Goal: Information Seeking & Learning: Learn about a topic

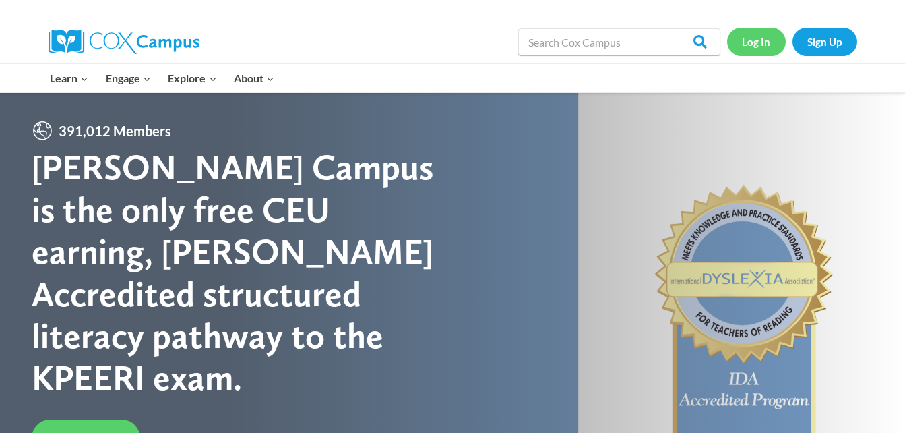
click at [752, 47] on link "Log In" at bounding box center [756, 42] width 59 height 28
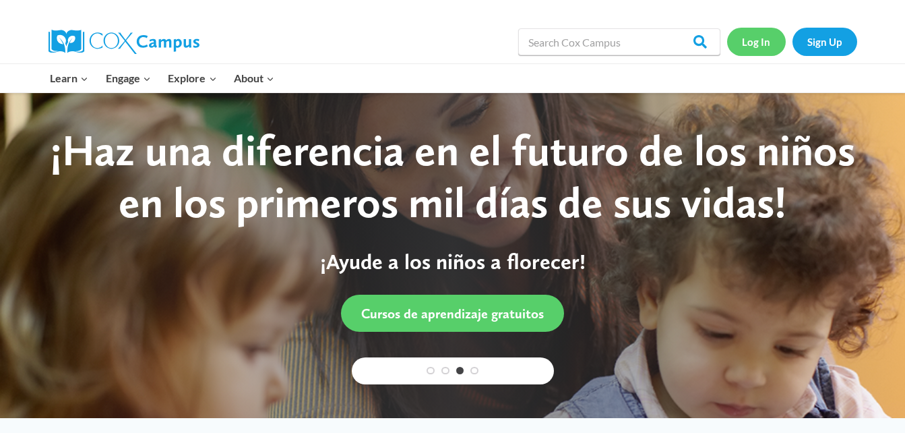
click at [761, 36] on link "Log In" at bounding box center [756, 42] width 59 height 28
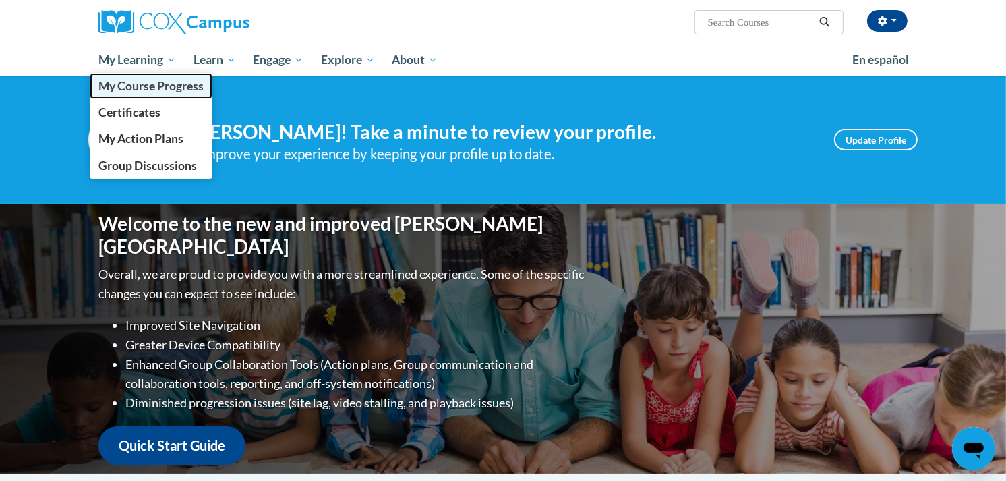
click at [145, 82] on span "My Course Progress" at bounding box center [150, 86] width 105 height 14
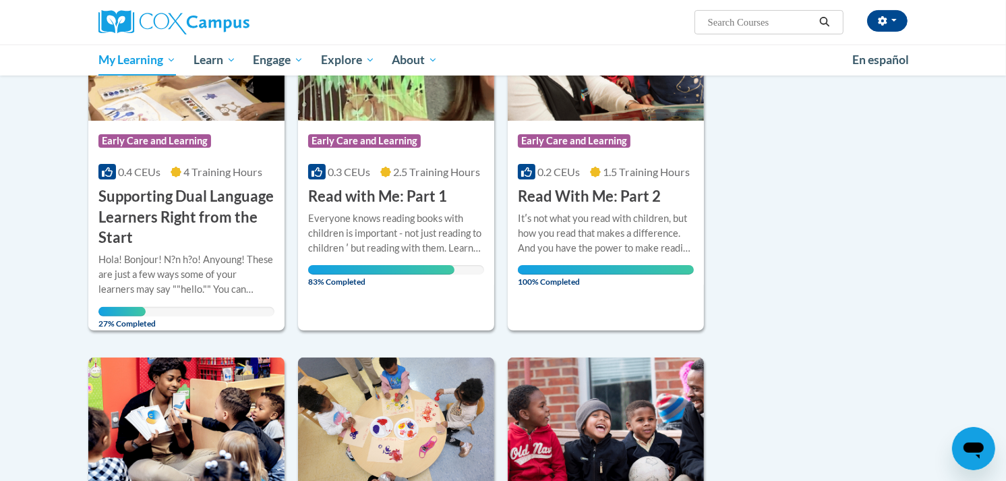
scroll to position [270, 0]
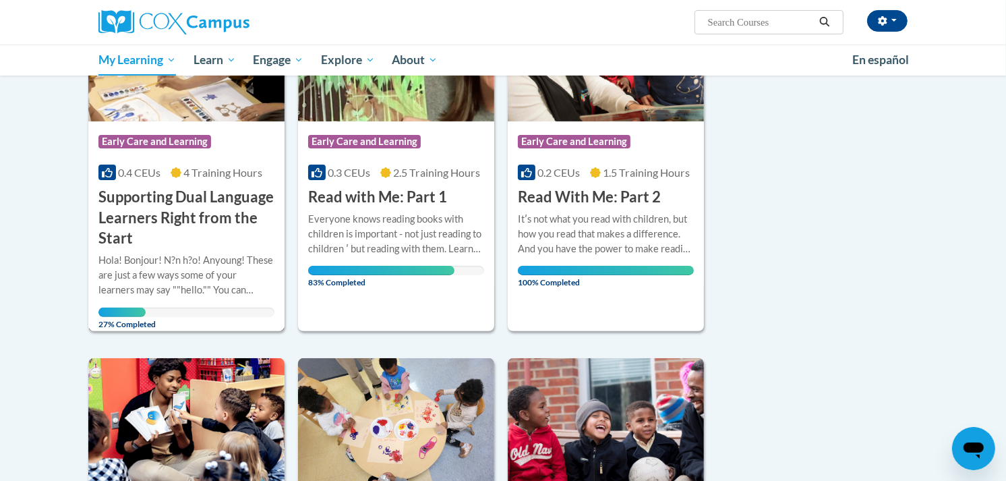
click at [210, 193] on h3 "Supporting Dual Language Learners Right from the Start" at bounding box center [186, 218] width 176 height 62
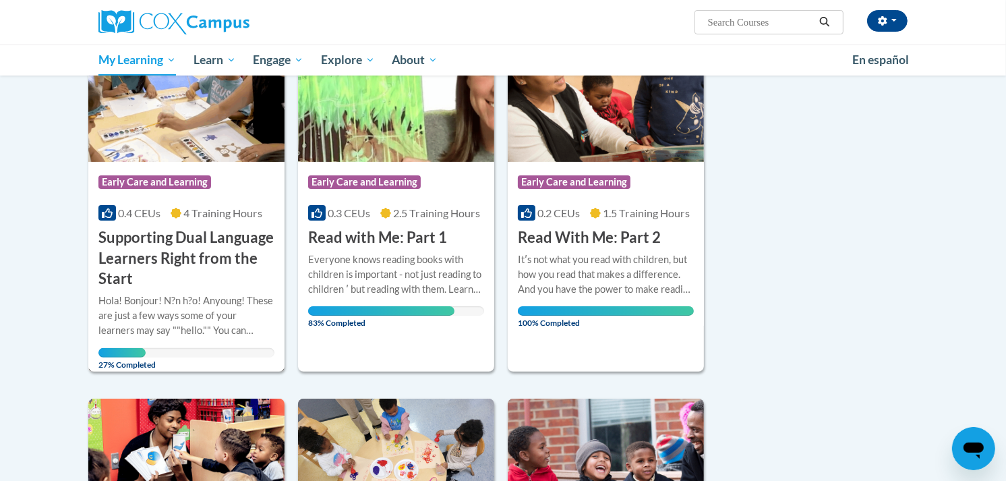
scroll to position [228, 0]
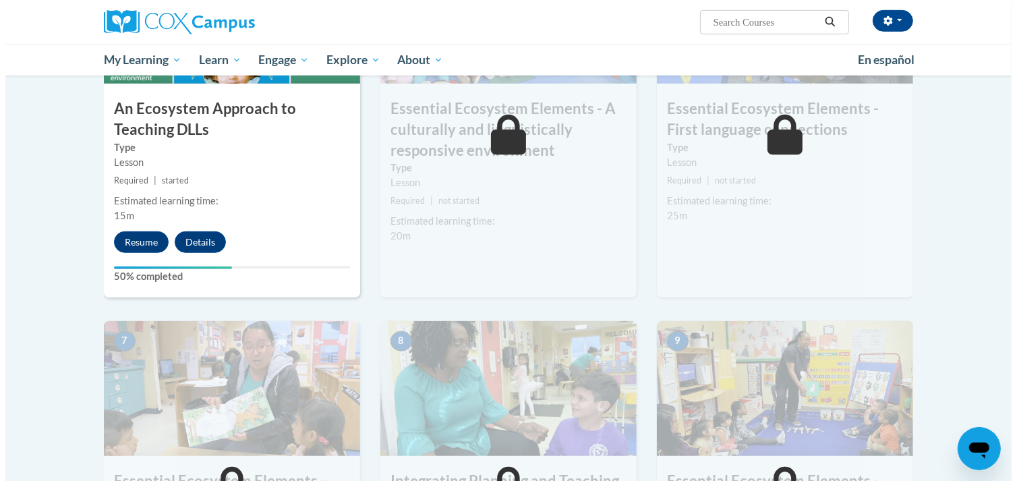
scroll to position [828, 0]
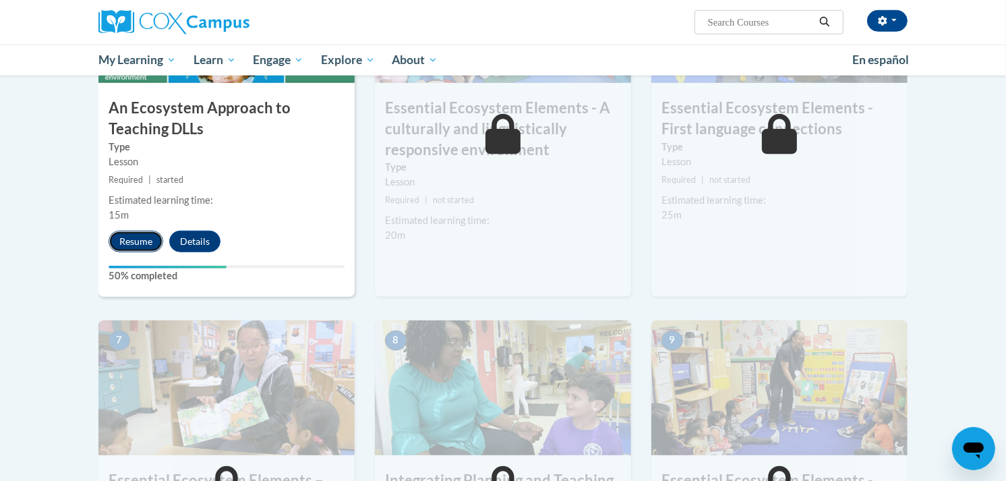
click at [136, 244] on button "Resume" at bounding box center [136, 242] width 55 height 22
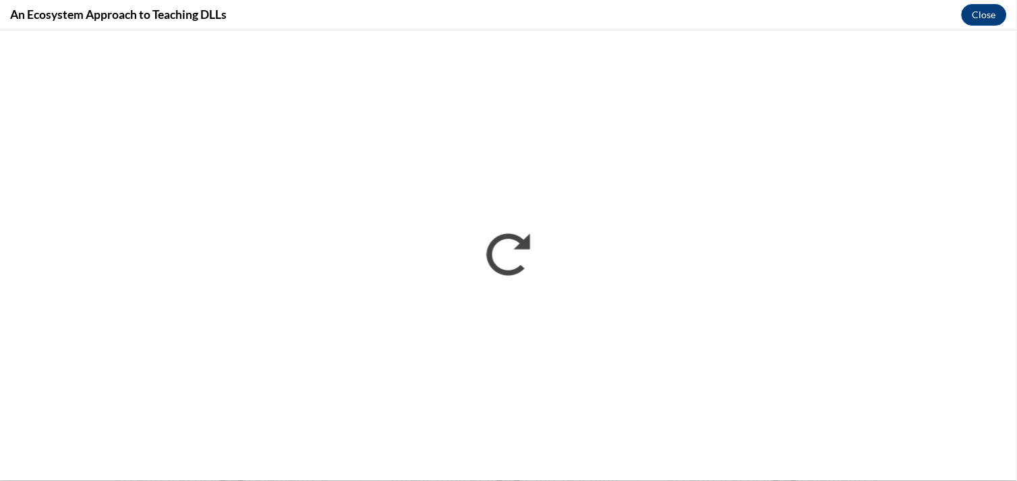
scroll to position [0, 0]
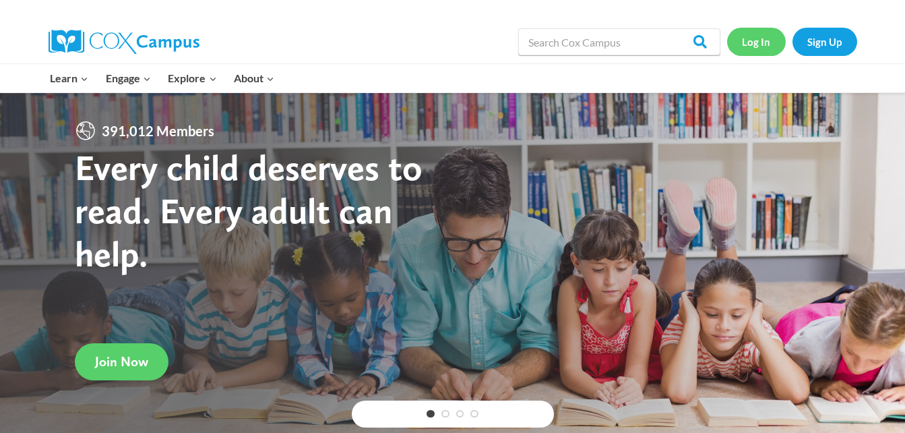
click at [758, 43] on link "Log In" at bounding box center [756, 42] width 59 height 28
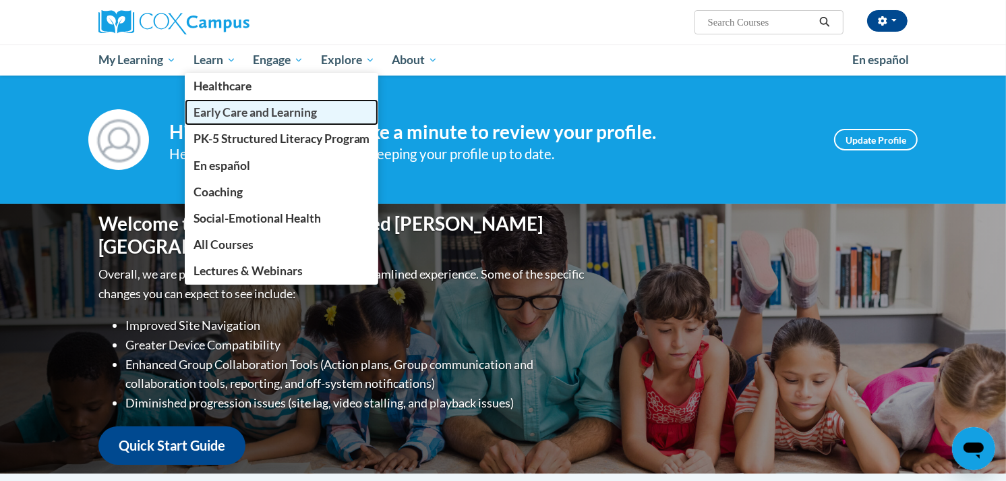
click at [210, 109] on span "Early Care and Learning" at bounding box center [254, 112] width 123 height 14
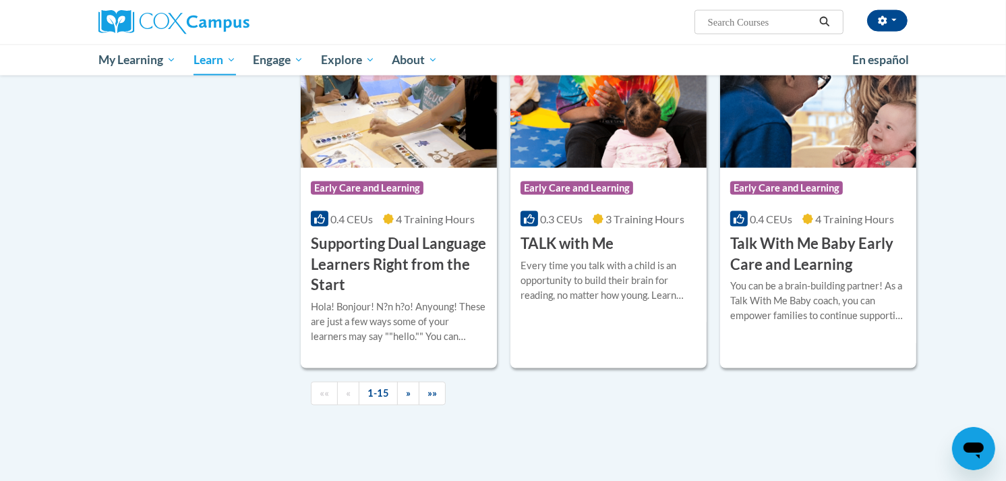
scroll to position [1857, 0]
click at [359, 271] on h3 "Supporting Dual Language Learners Right from the Start" at bounding box center [399, 264] width 176 height 62
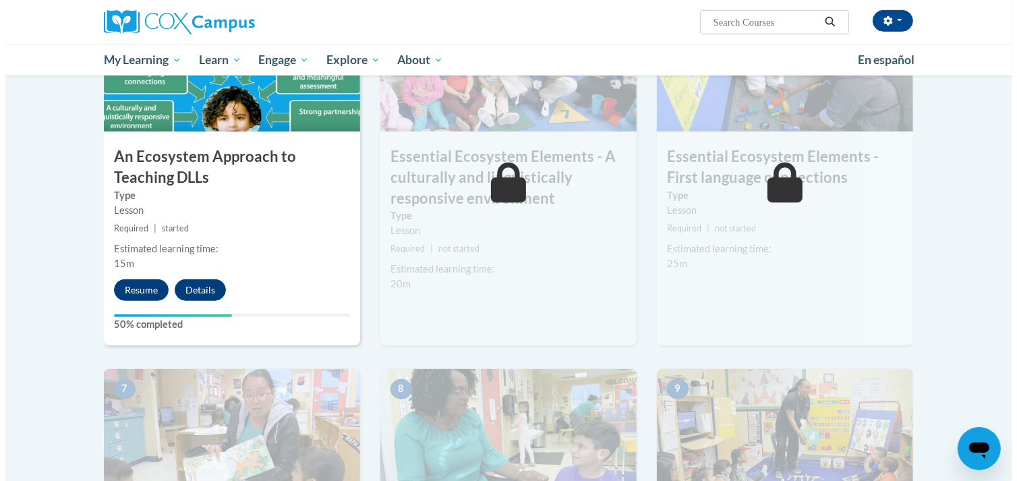
scroll to position [780, 0]
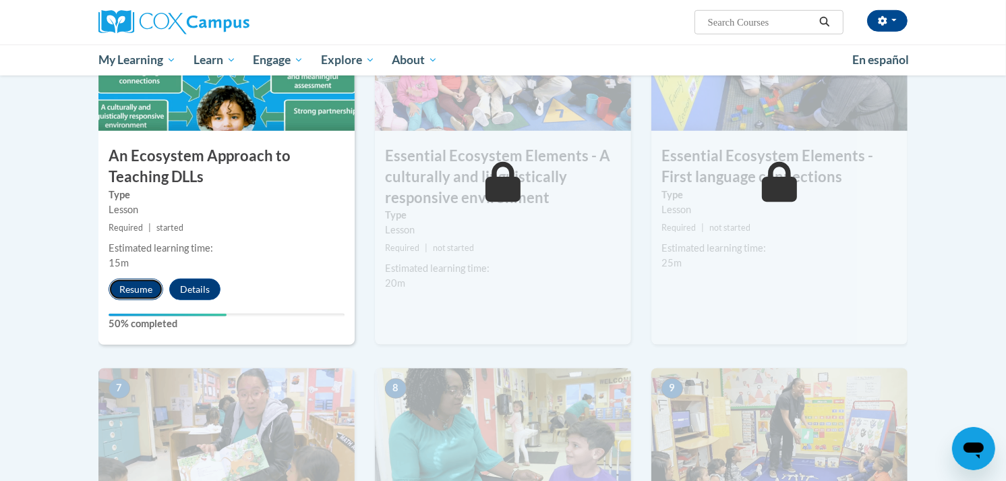
click at [139, 285] on button "Resume" at bounding box center [136, 289] width 55 height 22
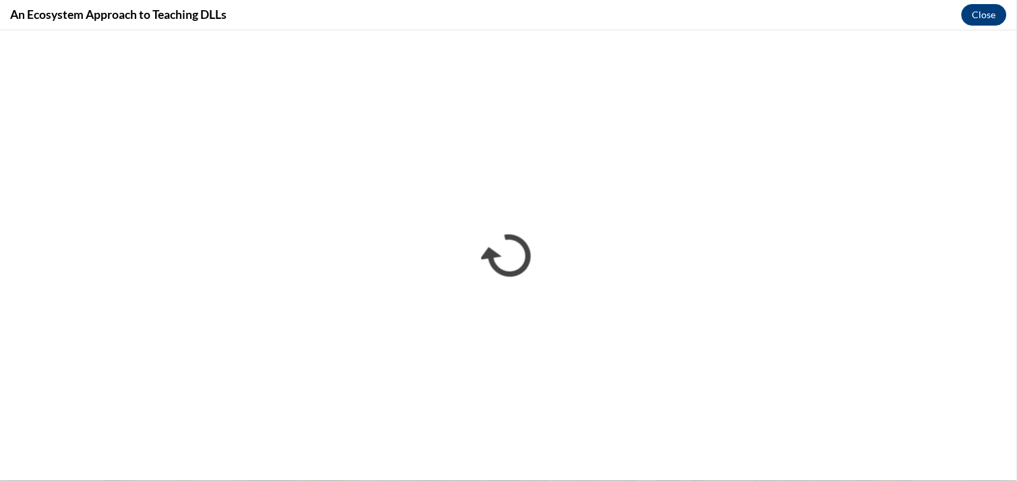
scroll to position [0, 0]
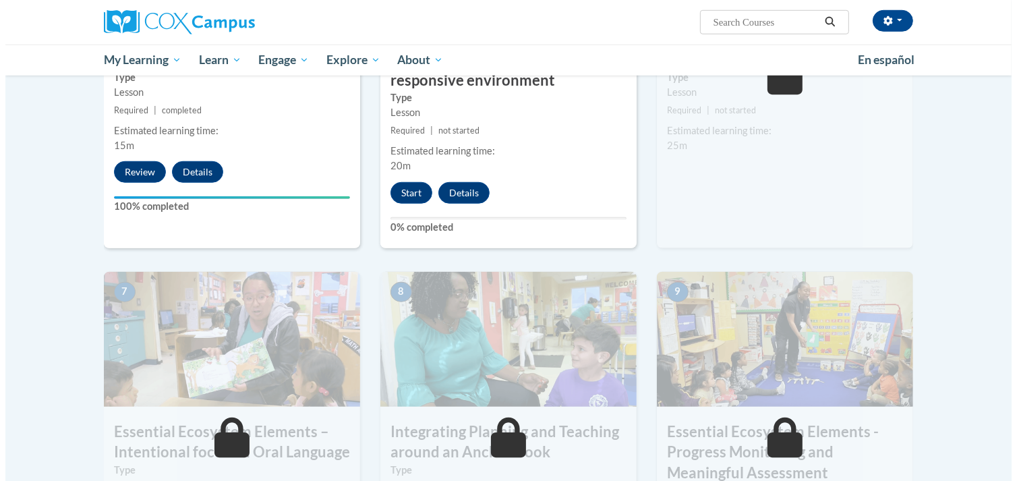
scroll to position [904, 0]
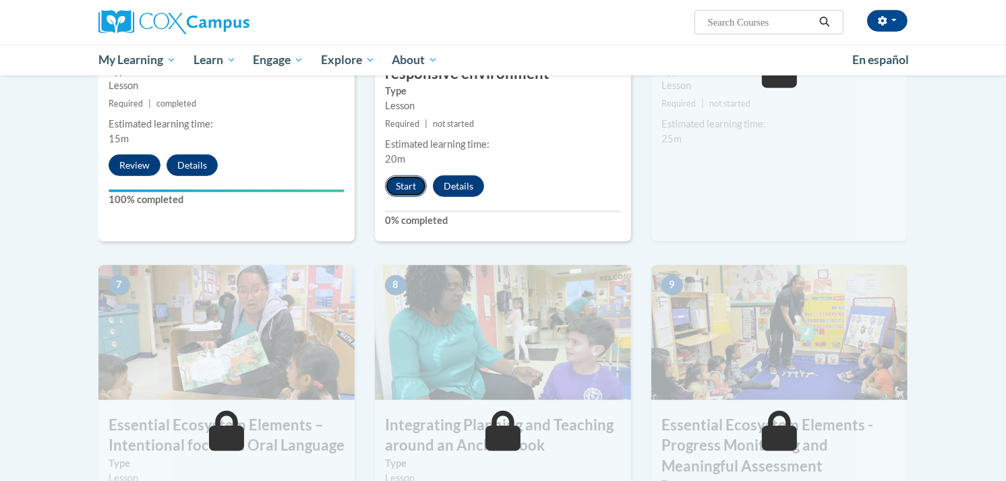
click at [407, 183] on button "Start" at bounding box center [406, 186] width 42 height 22
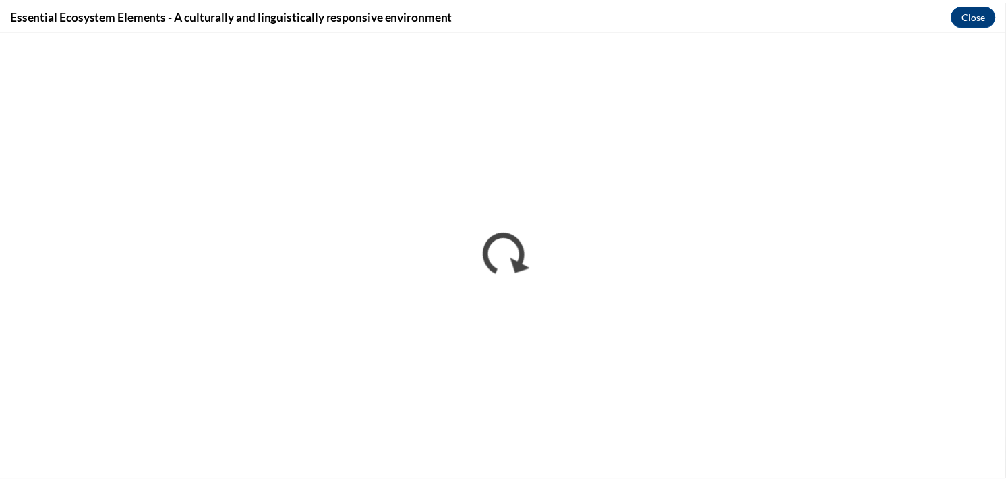
scroll to position [0, 0]
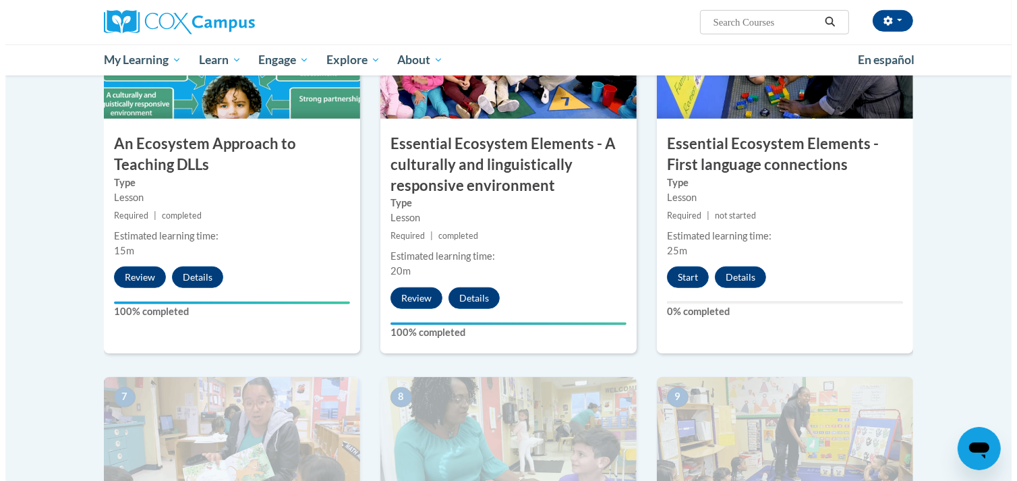
scroll to position [793, 0]
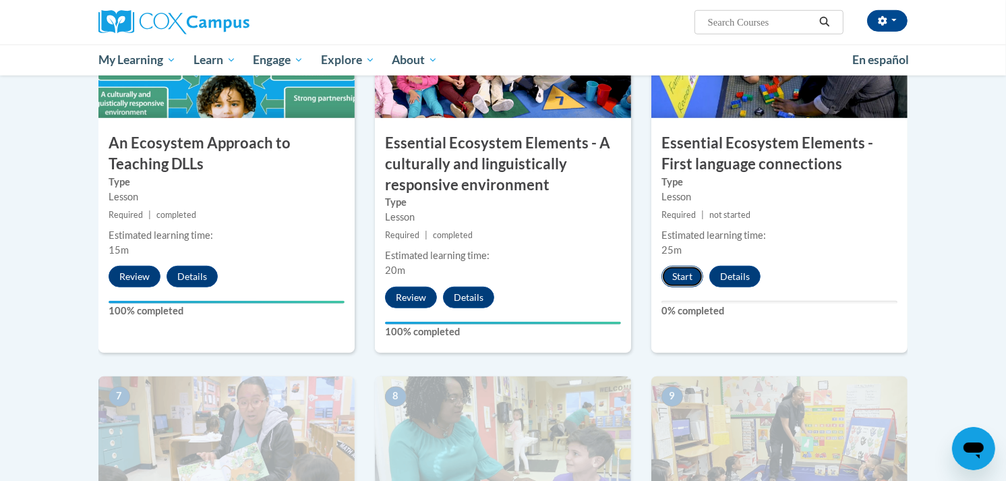
click at [685, 278] on button "Start" at bounding box center [682, 277] width 42 height 22
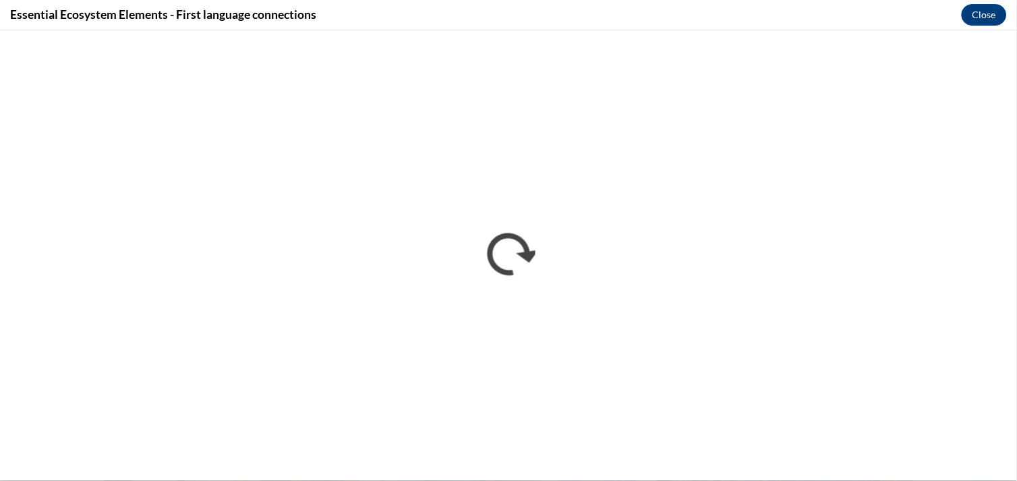
scroll to position [0, 0]
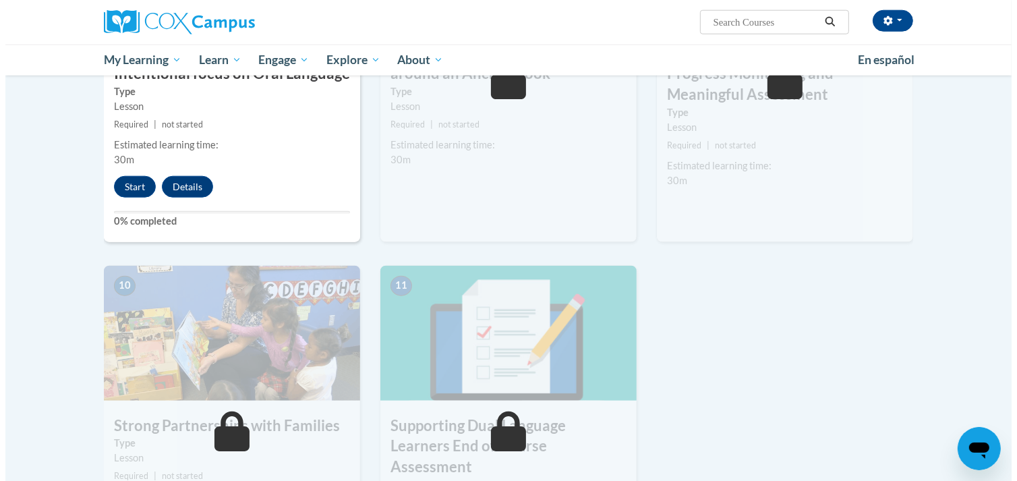
scroll to position [1284, 0]
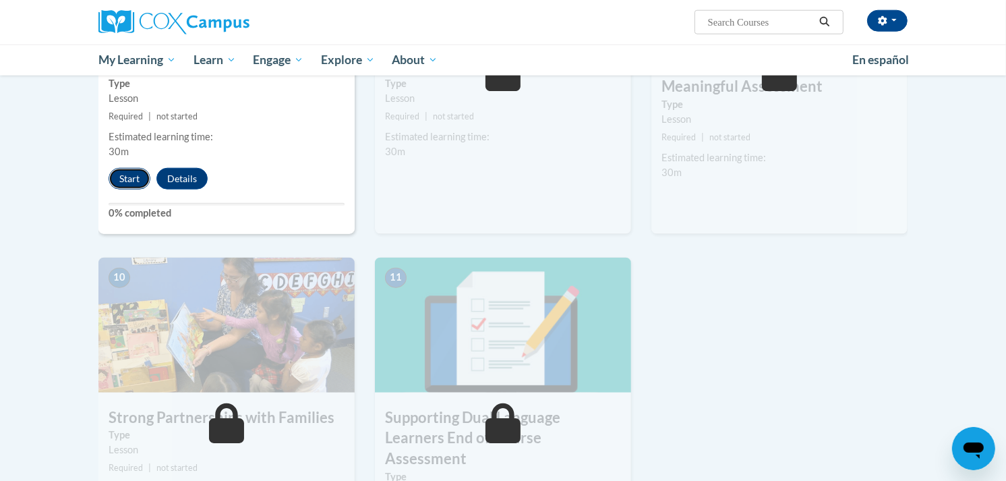
click at [125, 177] on button "Start" at bounding box center [130, 179] width 42 height 22
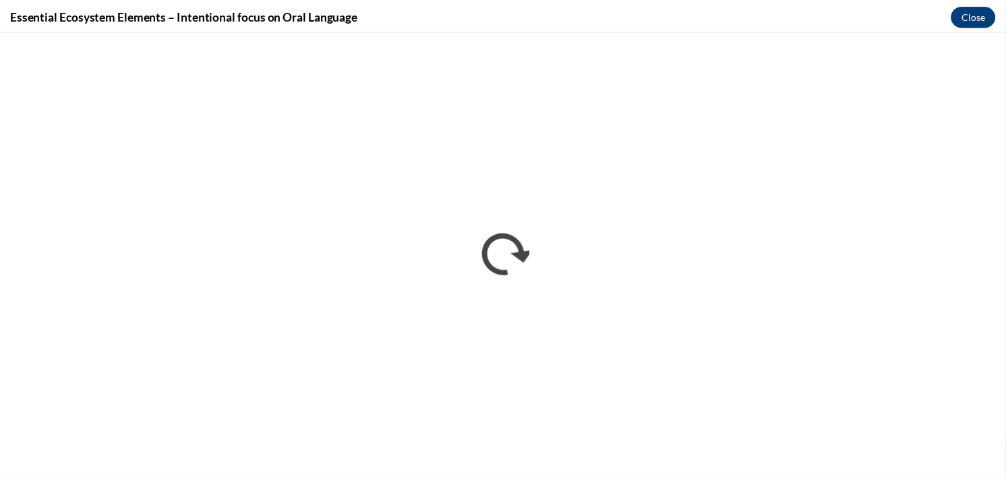
scroll to position [0, 0]
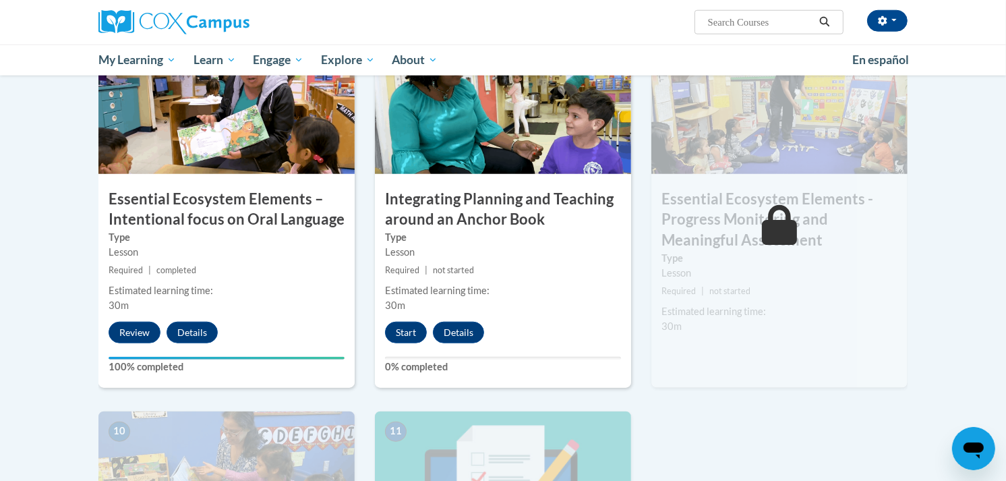
scroll to position [1131, 0]
